Goal: Participate in discussion

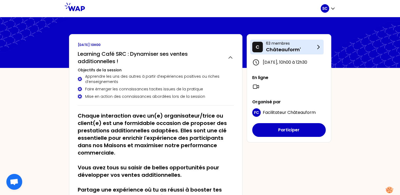
click at [273, 47] on p "Châteauform'" at bounding box center [290, 49] width 49 height 7
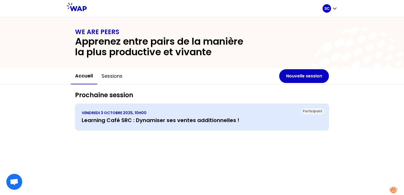
click at [144, 121] on h3 "Learning Café SRC : Dynamiser ses ventes additionnelles !" at bounding box center [202, 120] width 241 height 7
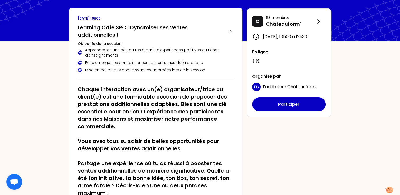
scroll to position [53, 0]
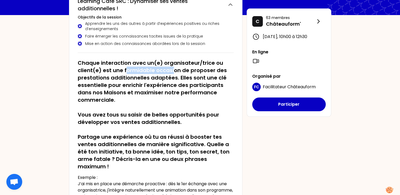
drag, startPoint x: 126, startPoint y: 69, endPoint x: 177, endPoint y: 72, distance: 50.9
click at [177, 72] on h2 "Chaque interaction avec un(e) organisateur/trice ou client(e) est une formidabl…" at bounding box center [156, 114] width 156 height 111
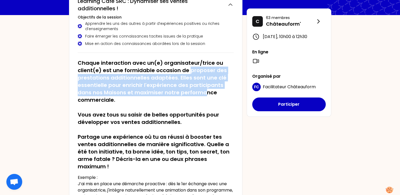
drag, startPoint x: 177, startPoint y: 72, endPoint x: 206, endPoint y: 95, distance: 36.9
click at [206, 95] on h2 "Chaque interaction avec un(e) organisateur/trice ou client(e) est une formidabl…" at bounding box center [156, 114] width 156 height 111
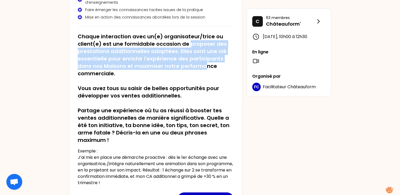
click at [163, 67] on h2 "Chaque interaction avec un(e) organisateur/trice ou client(e) est une formidabl…" at bounding box center [156, 88] width 156 height 111
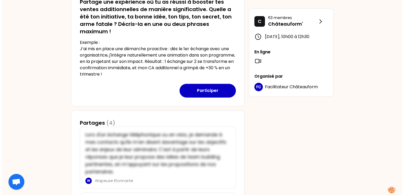
scroll to position [185, 0]
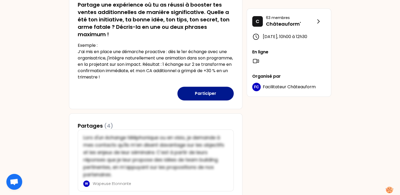
click at [215, 92] on button "Participer" at bounding box center [206, 94] width 56 height 14
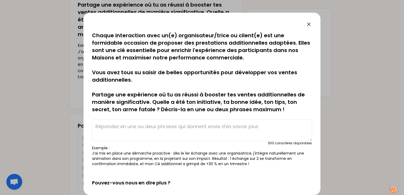
click at [136, 124] on textarea at bounding box center [202, 131] width 220 height 22
type textarea "S"
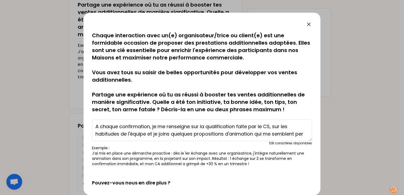
scroll to position [4, 0]
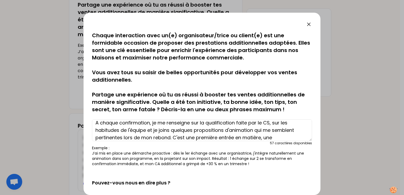
click at [149, 130] on textarea "A chaque confirmation, je me renseigne sur la qualification faite par le CS, su…" at bounding box center [202, 131] width 220 height 22
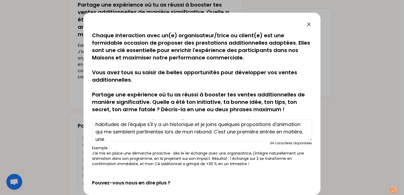
scroll to position [15, 0]
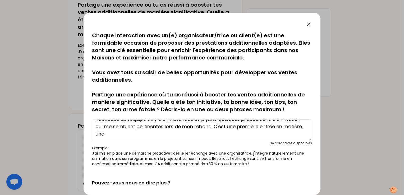
drag, startPoint x: 235, startPoint y: 138, endPoint x: 246, endPoint y: 130, distance: 13.6
click at [246, 130] on textarea "A chaque confirmation, je me renseigne sur la qualification faite par le CS, su…" at bounding box center [202, 131] width 220 height 22
click at [248, 134] on textarea "A chaque confirmation, je me renseigne sur la qualification faite par le CS, su…" at bounding box center [202, 131] width 220 height 22
drag, startPoint x: 250, startPoint y: 134, endPoint x: 243, endPoint y: 125, distance: 10.7
click at [243, 125] on textarea "A chaque confirmation, je me renseigne sur la qualification faite par le CS, su…" at bounding box center [202, 131] width 220 height 22
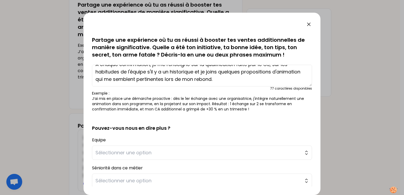
scroll to position [90, 0]
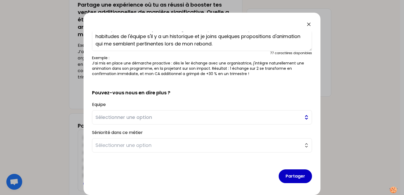
type textarea "A chaque confirmation, je me renseigne sur la qualification faite par le CS, su…"
click at [165, 115] on span "Sélectionner une option" at bounding box center [199, 117] width 206 height 7
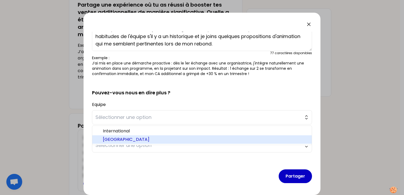
click at [123, 140] on span "[GEOGRAPHIC_DATA]" at bounding box center [205, 140] width 205 height 6
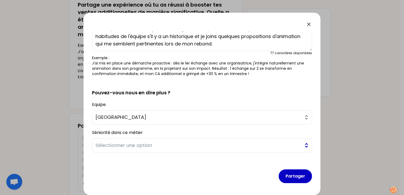
click at [129, 145] on span "Sélectionner une option" at bounding box center [199, 145] width 206 height 7
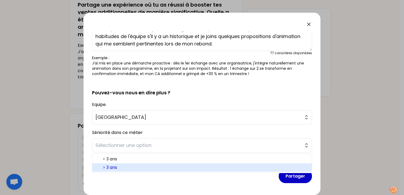
click at [120, 168] on span "> 3 ans" at bounding box center [205, 168] width 205 height 6
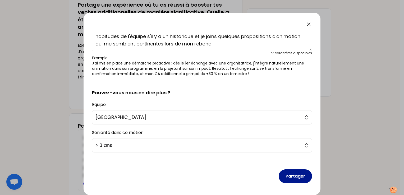
click at [287, 174] on button "Partager" at bounding box center [295, 177] width 33 height 14
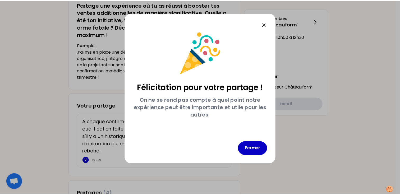
scroll to position [0, 0]
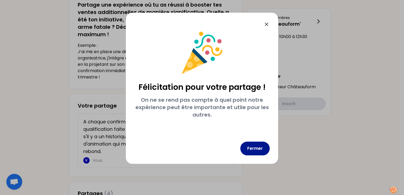
click at [258, 146] on button "Fermer" at bounding box center [254, 149] width 29 height 14
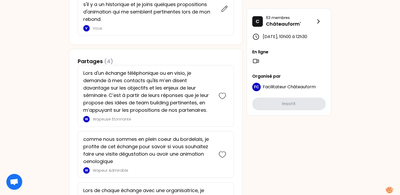
scroll to position [370, 0]
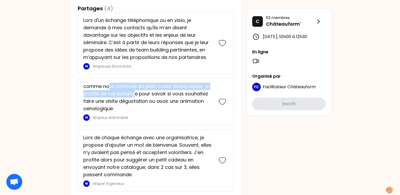
drag, startPoint x: 109, startPoint y: 86, endPoint x: 133, endPoint y: 94, distance: 25.9
click at [133, 94] on p "comme nous sommes en plein coeur du bordelais, je profite de cet échange pour s…" at bounding box center [148, 98] width 130 height 30
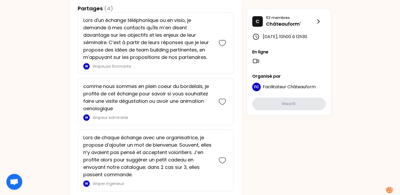
click at [146, 94] on p "comme nous sommes en plein coeur du bordelais, je profite de cet échange pour s…" at bounding box center [148, 98] width 130 height 30
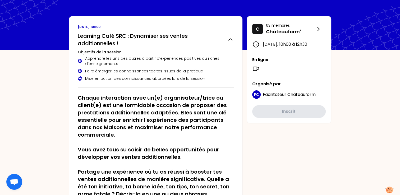
scroll to position [0, 0]
